Goal: Obtain resource: Download file/media

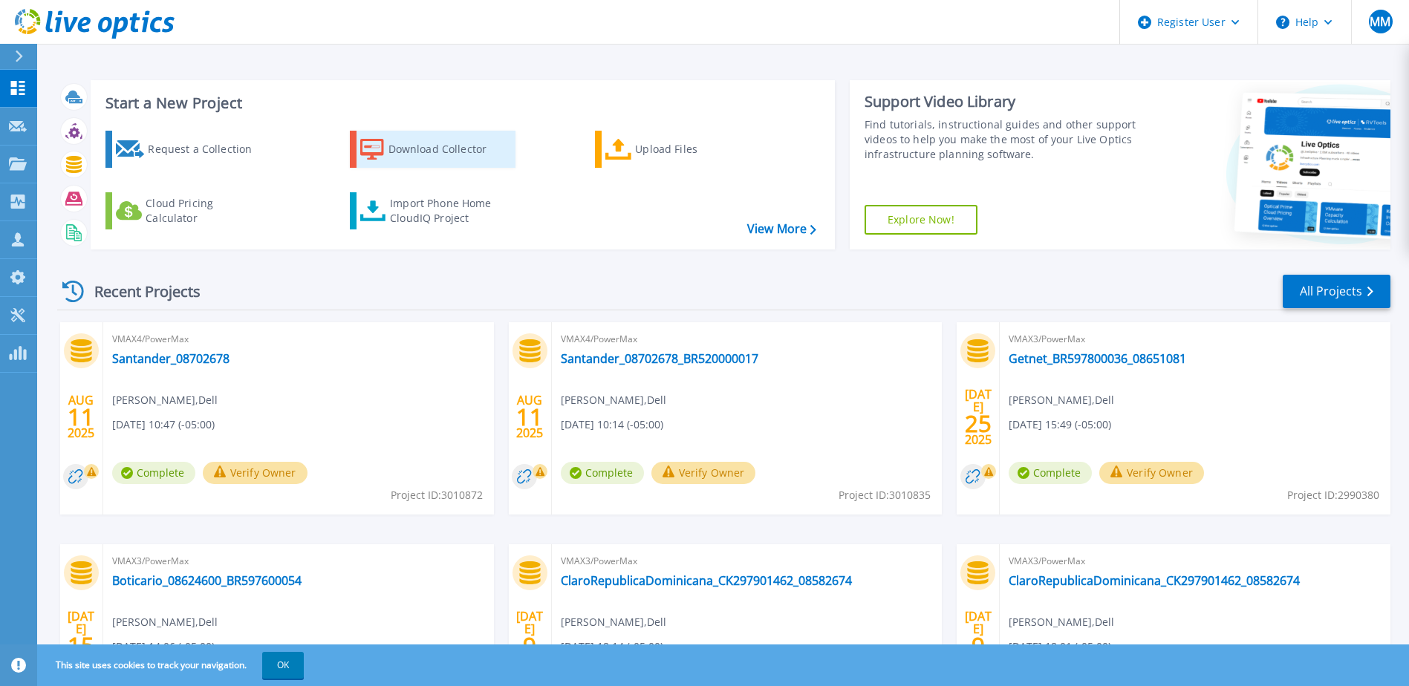
click at [407, 148] on div "Download Collector" at bounding box center [447, 149] width 119 height 30
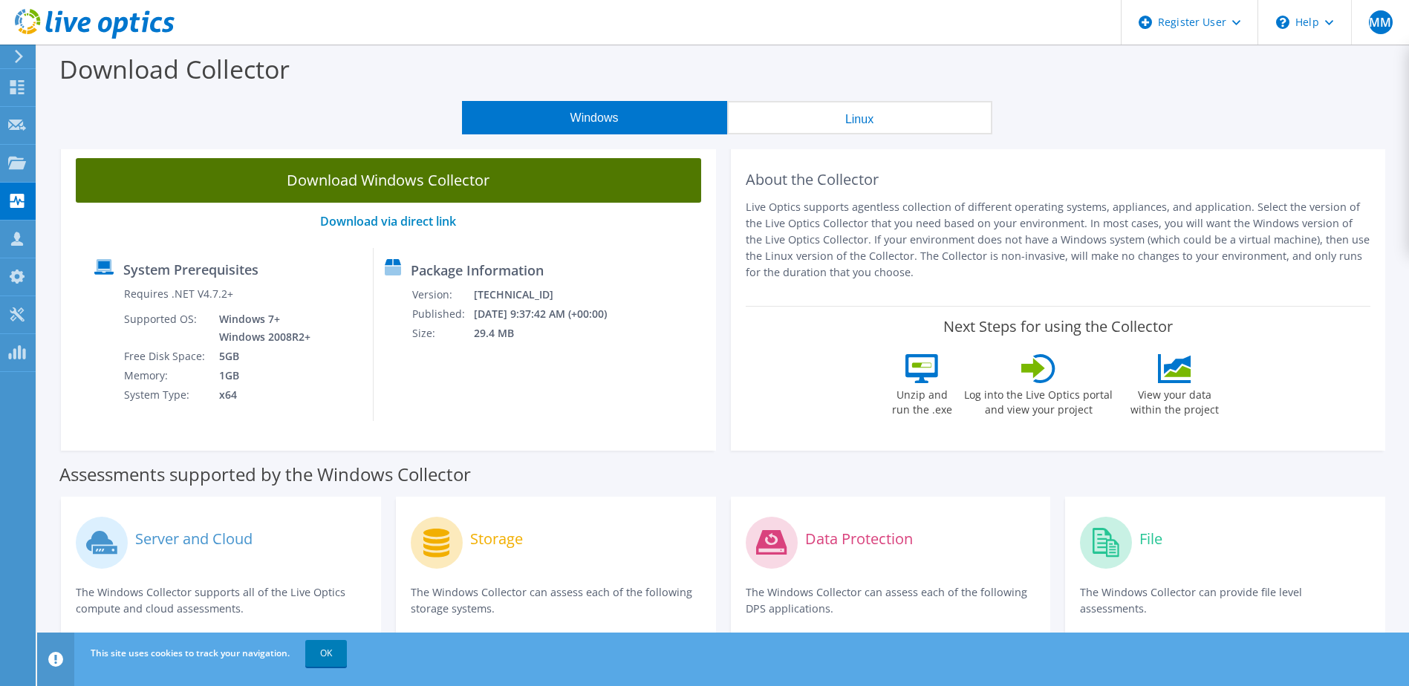
click at [425, 186] on link "Download Windows Collector" at bounding box center [388, 180] width 625 height 45
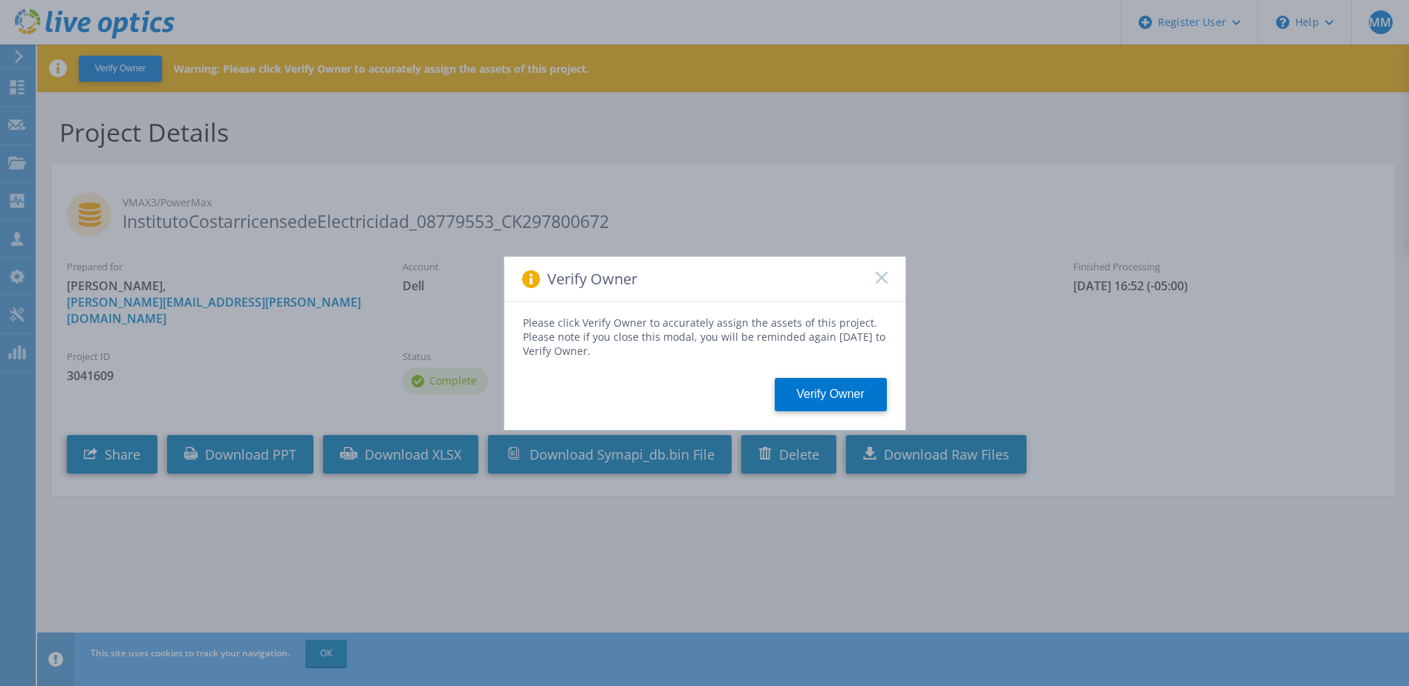
click at [878, 281] on rect at bounding box center [881, 277] width 13 height 13
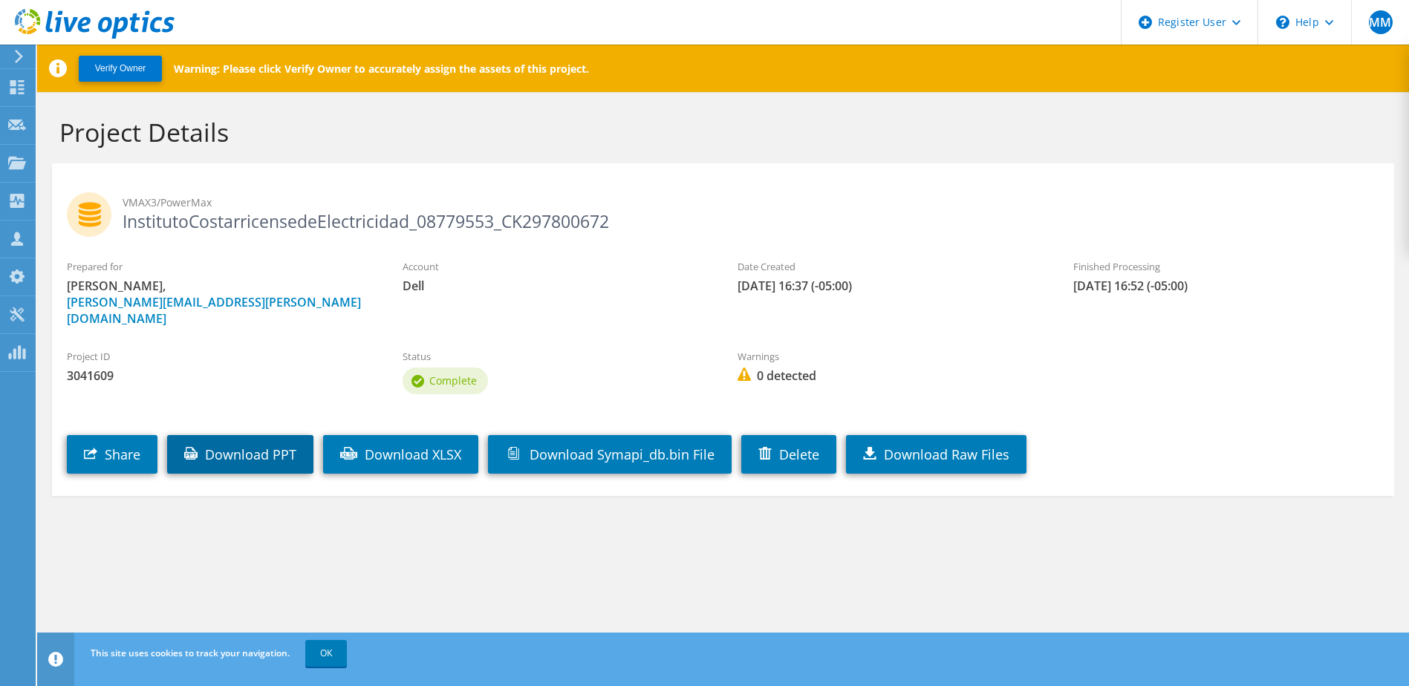
click at [230, 437] on link "Download PPT" at bounding box center [240, 454] width 146 height 39
click at [553, 515] on section "Project Details VMAX3/PowerMax InstitutoCostarricensedeElectricidad_08779553_CK…" at bounding box center [723, 338] width 1372 height 493
click at [269, 441] on link "Download PPT" at bounding box center [240, 454] width 146 height 39
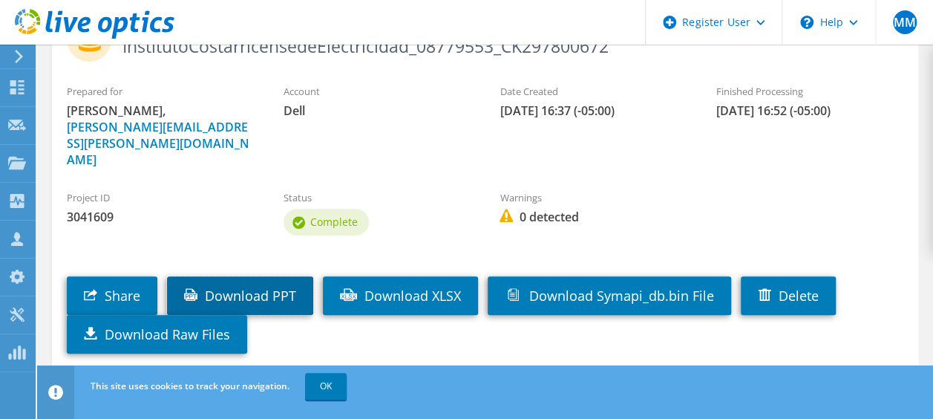
scroll to position [189, 0]
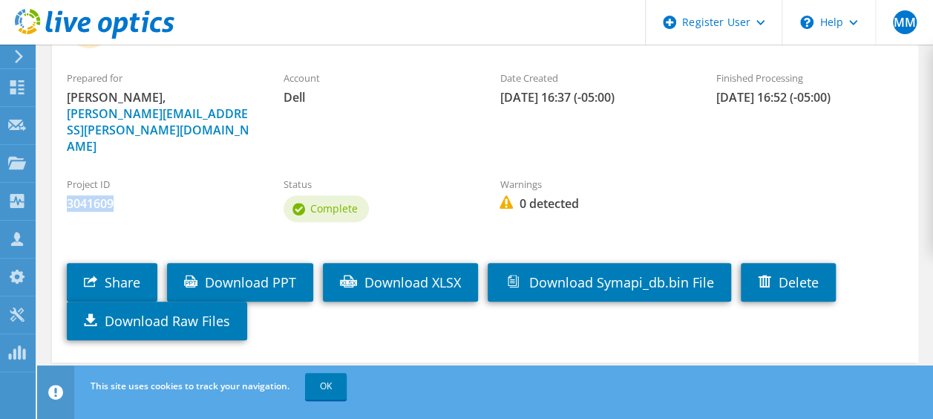
drag, startPoint x: 108, startPoint y: 171, endPoint x: 56, endPoint y: 171, distance: 51.2
click at [56, 171] on div "Project ID 3041609" at bounding box center [160, 194] width 217 height 50
copy span "3041609"
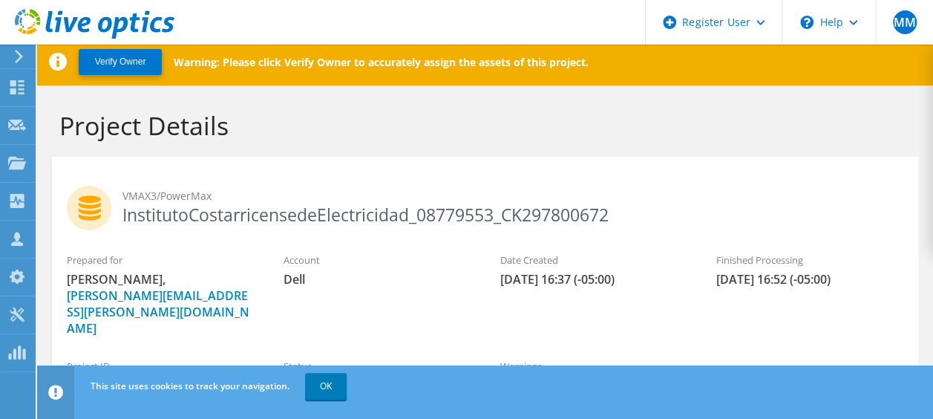
scroll to position [0, 0]
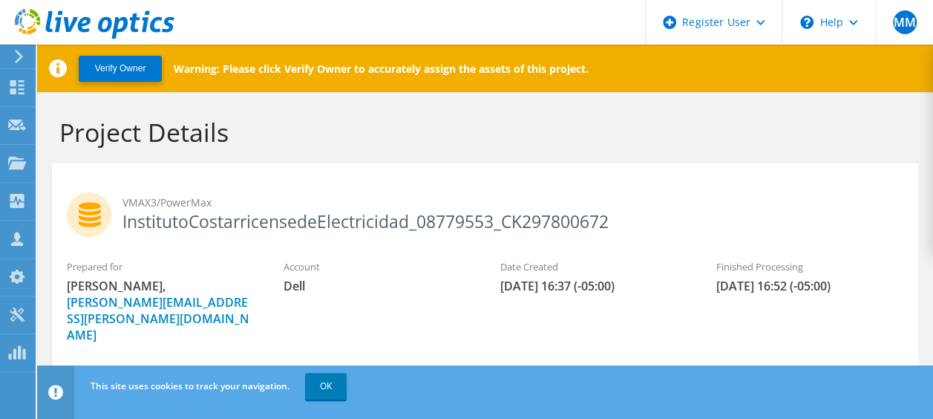
drag, startPoint x: 614, startPoint y: 223, endPoint x: 120, endPoint y: 226, distance: 493.8
click at [120, 226] on h2 "VMAX3/PowerMax InstitutoCostarricensedeElectricidad_08779553_CK297800672" at bounding box center [485, 210] width 837 height 37
copy h2 "InstitutoCostarricensedeElectricidad_08779553_CK297800672"
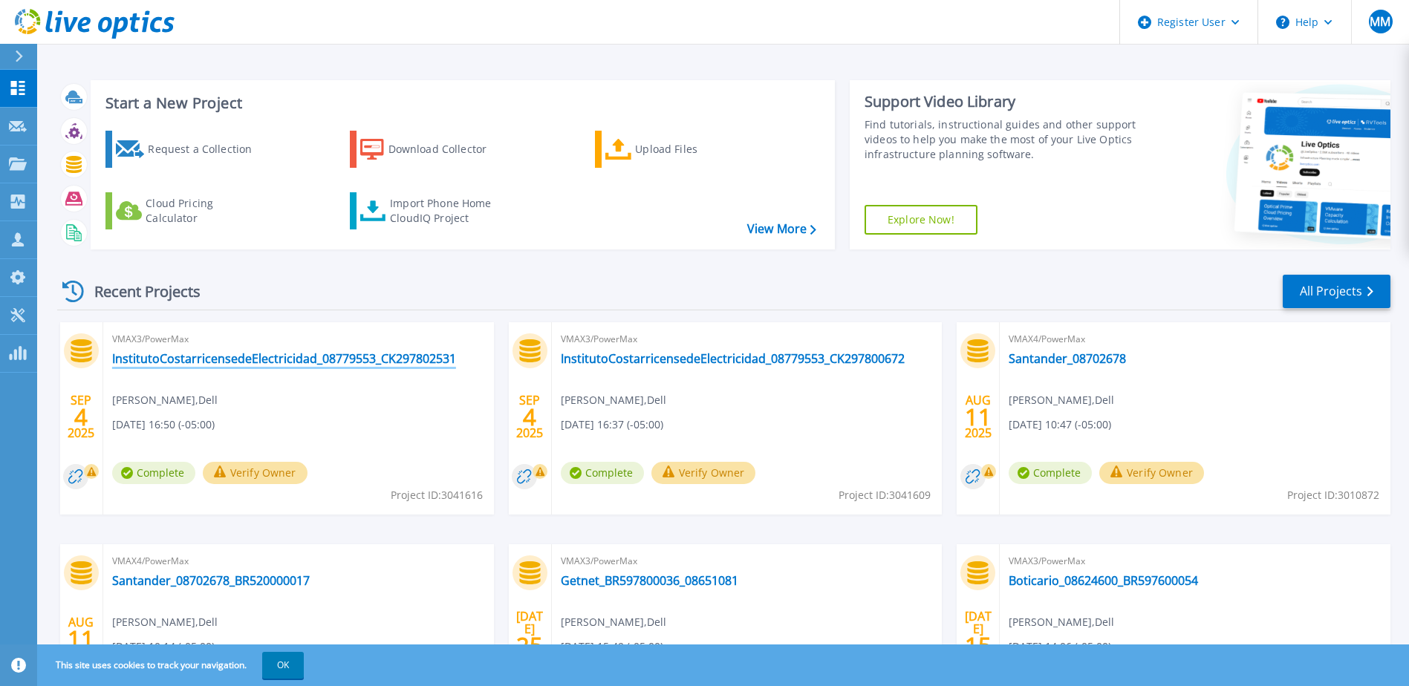
click at [329, 361] on link "InstitutoCostarricensedeElectricidad_08779553_CK297802531" at bounding box center [284, 358] width 344 height 15
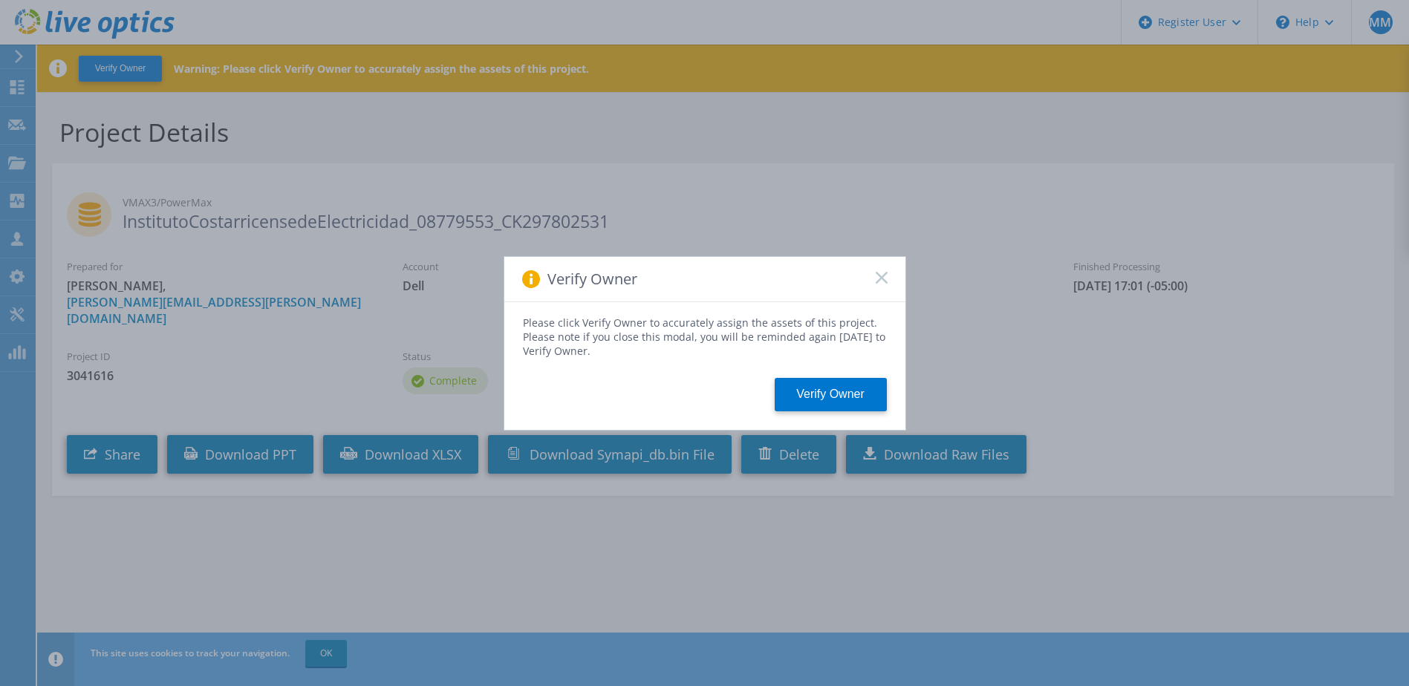
click at [881, 276] on icon at bounding box center [882, 278] width 12 height 12
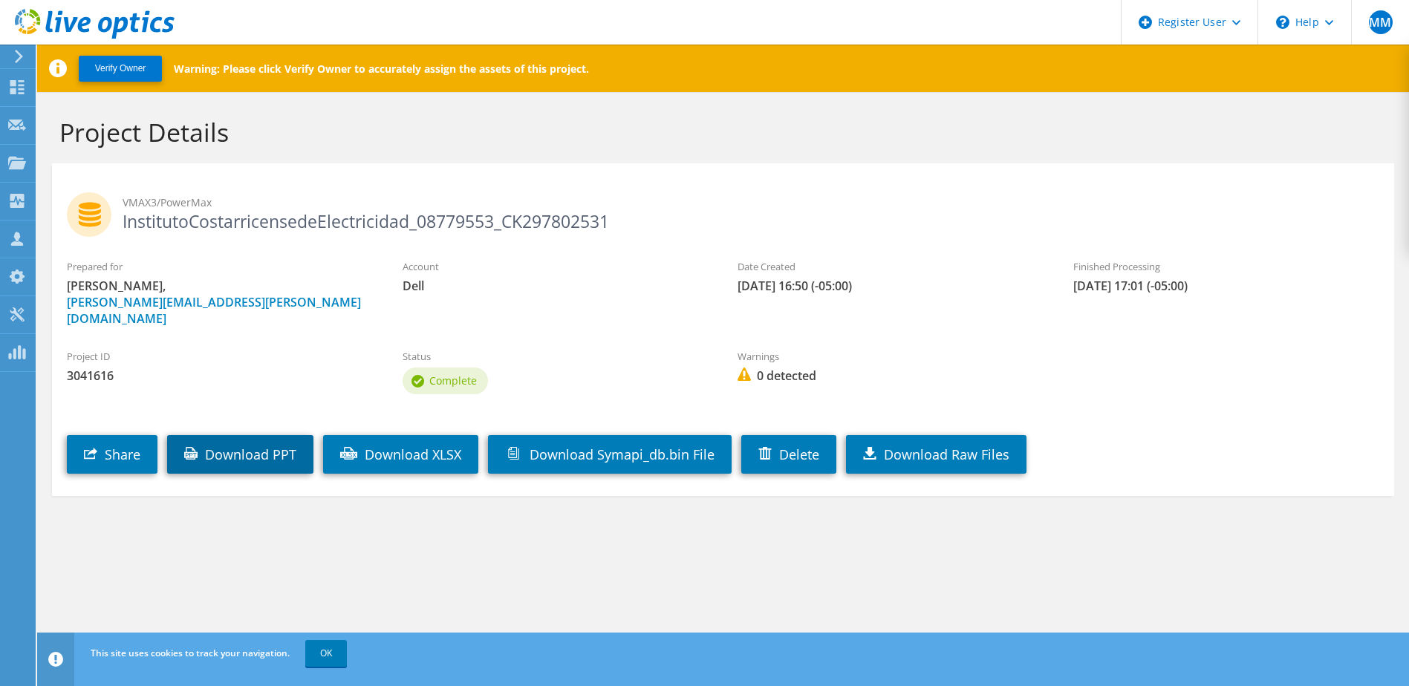
click at [251, 435] on link "Download PPT" at bounding box center [240, 454] width 146 height 39
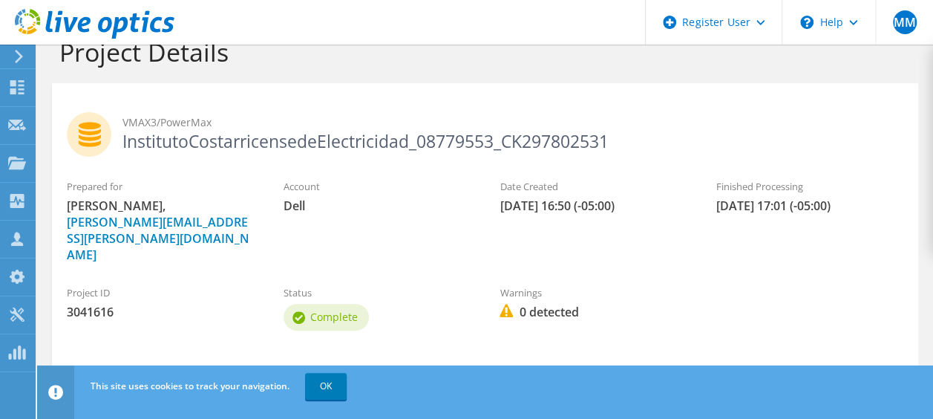
scroll to position [40, 0]
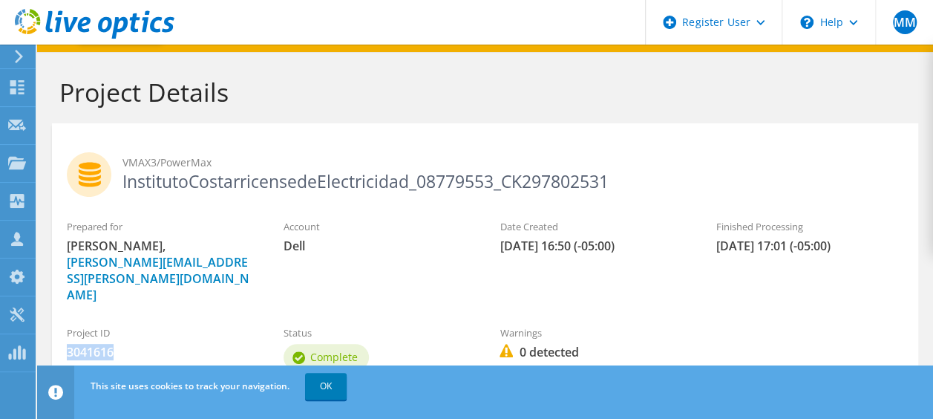
drag, startPoint x: 115, startPoint y: 321, endPoint x: 67, endPoint y: 322, distance: 48.3
click at [67, 344] on span "3041616" at bounding box center [160, 352] width 187 height 16
copy span "3041616"
click at [582, 179] on h2 "VMAX3/PowerMax InstitutoCostarricensedeElectricidad_08779553_CK297802531" at bounding box center [485, 170] width 837 height 37
drag, startPoint x: 608, startPoint y: 181, endPoint x: 121, endPoint y: 176, distance: 487.2
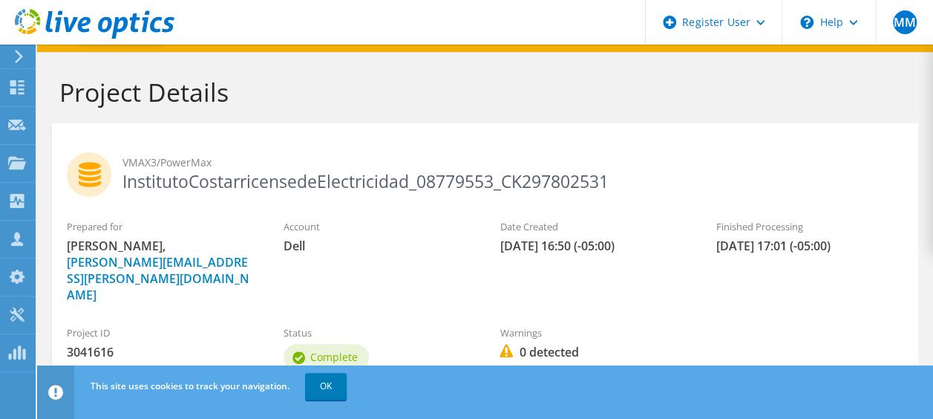
click at [121, 176] on h2 "VMAX3/PowerMax InstitutoCostarricensedeElectricidad_08779553_CK297802531" at bounding box center [485, 170] width 837 height 37
copy h2 "InstitutoCostarricensedeElectricidad_08779553_CK297802531"
drag, startPoint x: 126, startPoint y: 322, endPoint x: 67, endPoint y: 321, distance: 58.7
click at [67, 344] on span "3041616" at bounding box center [160, 352] width 187 height 16
copy span "3041616"
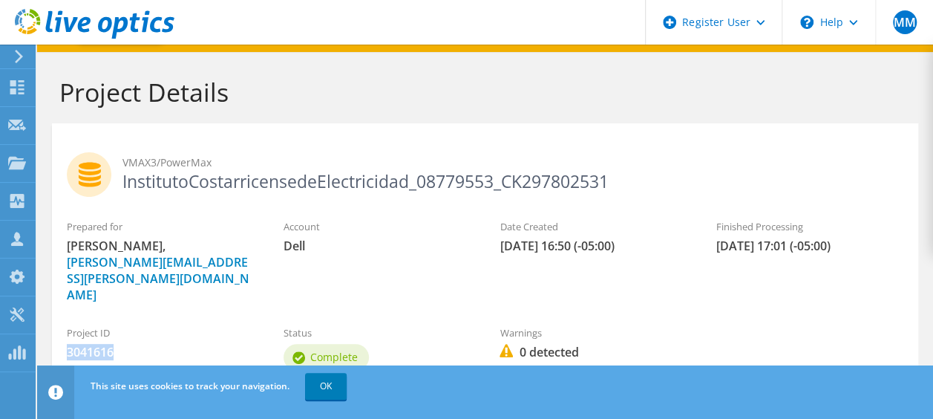
drag, startPoint x: 612, startPoint y: 182, endPoint x: 123, endPoint y: 187, distance: 489.4
click at [123, 187] on h2 "VMAX3/PowerMax InstitutoCostarricensedeElectricidad_08779553_CK297802531" at bounding box center [485, 170] width 837 height 37
copy h2 "InstitutoCostarricensedeElectricidad_08779553_CK297802531"
